Goal: Check status: Check status

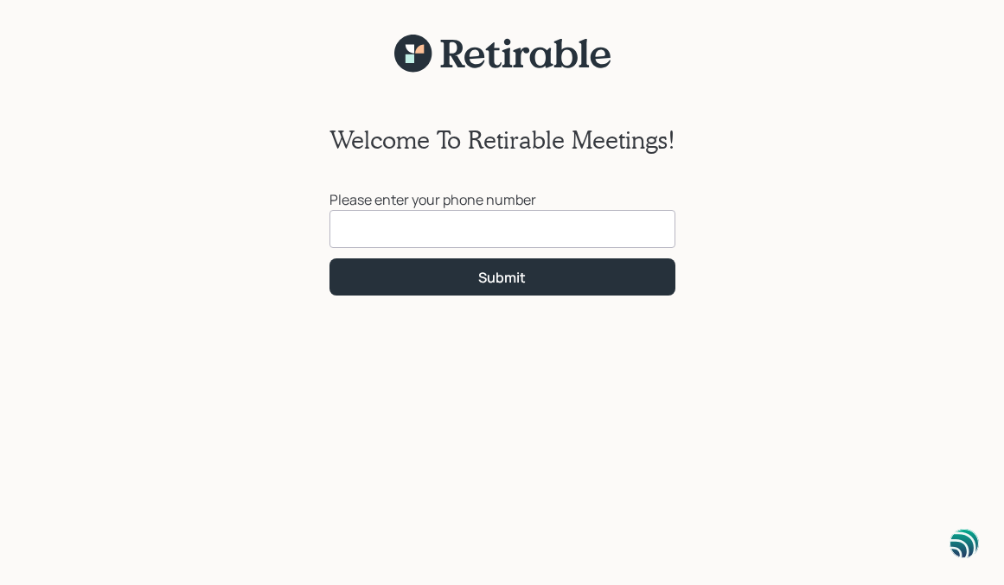
click at [343, 226] on input at bounding box center [502, 229] width 346 height 38
type input "[PHONE_NUMBER]"
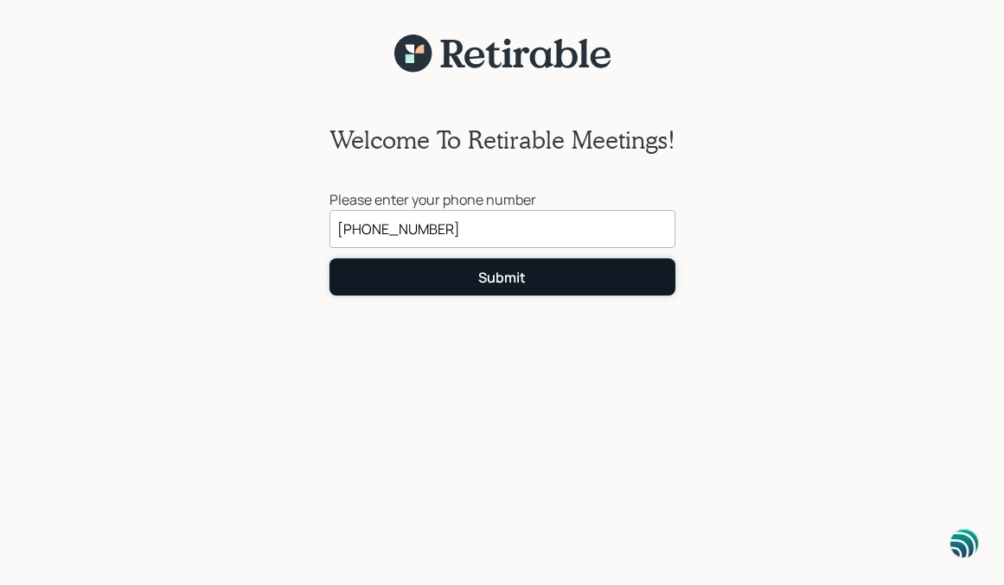
click at [514, 274] on div "Submit" at bounding box center [502, 277] width 48 height 19
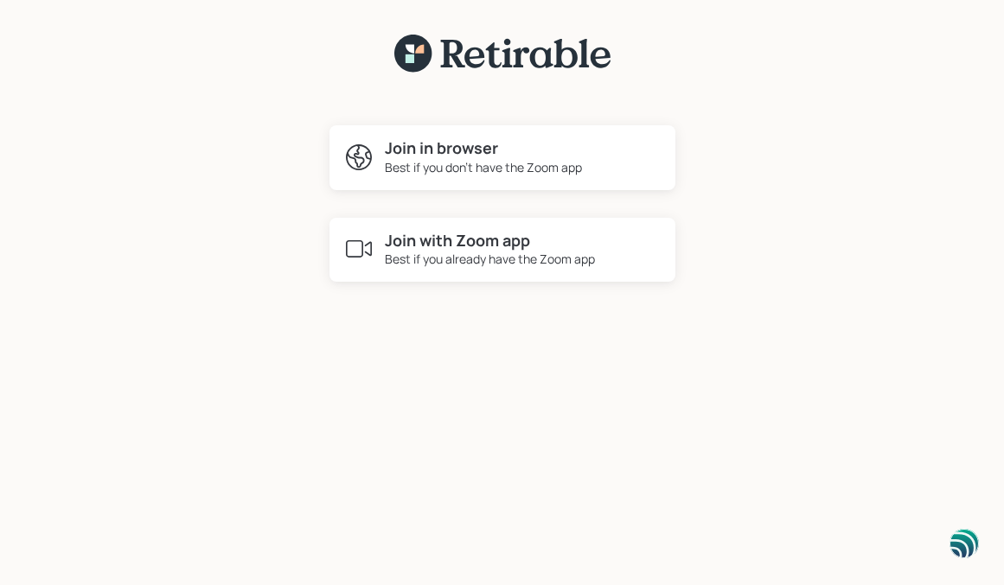
click at [350, 244] on icon at bounding box center [358, 249] width 31 height 31
